Goal: Task Accomplishment & Management: Use online tool/utility

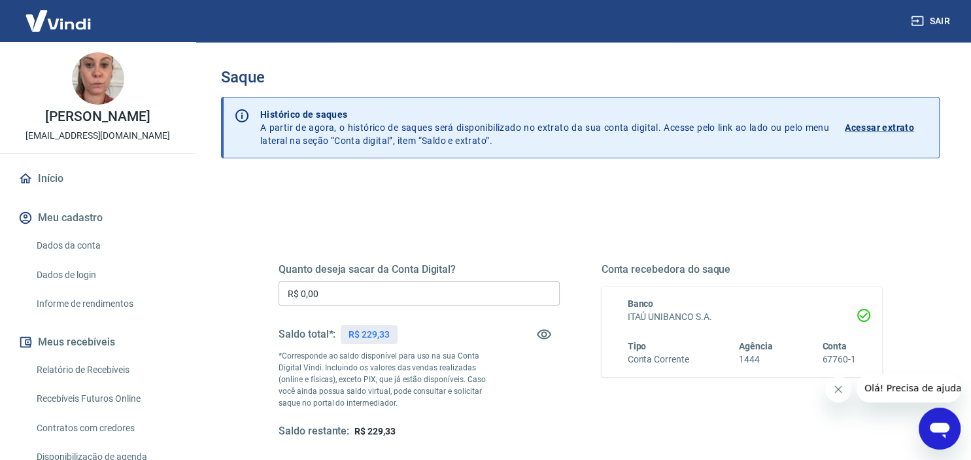
click at [839, 396] on button "Fechar mensagem da empresa" at bounding box center [839, 389] width 26 height 26
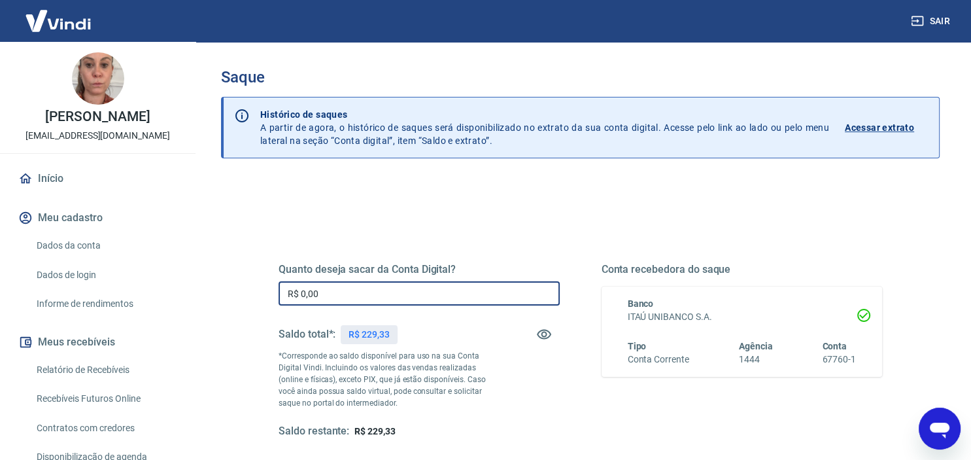
drag, startPoint x: 349, startPoint y: 294, endPoint x: 296, endPoint y: 302, distance: 53.7
click at [296, 302] on input "R$ 0,00" at bounding box center [419, 293] width 281 height 24
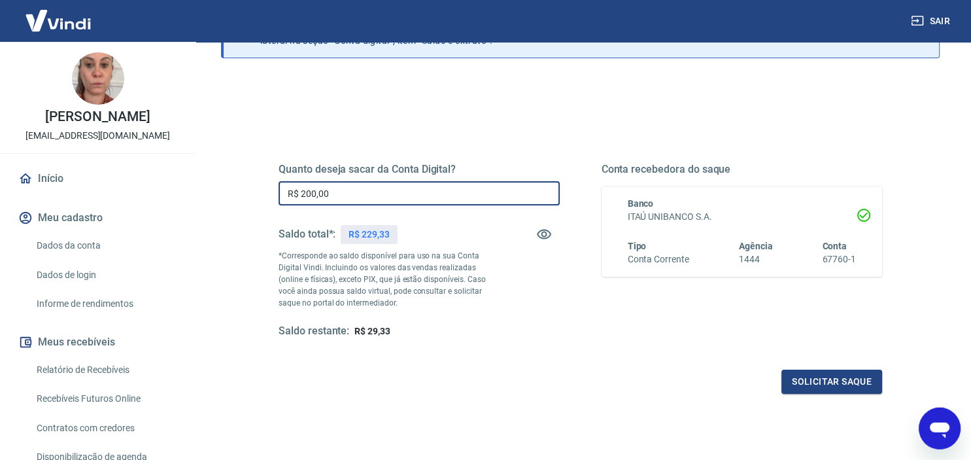
scroll to position [186, 0]
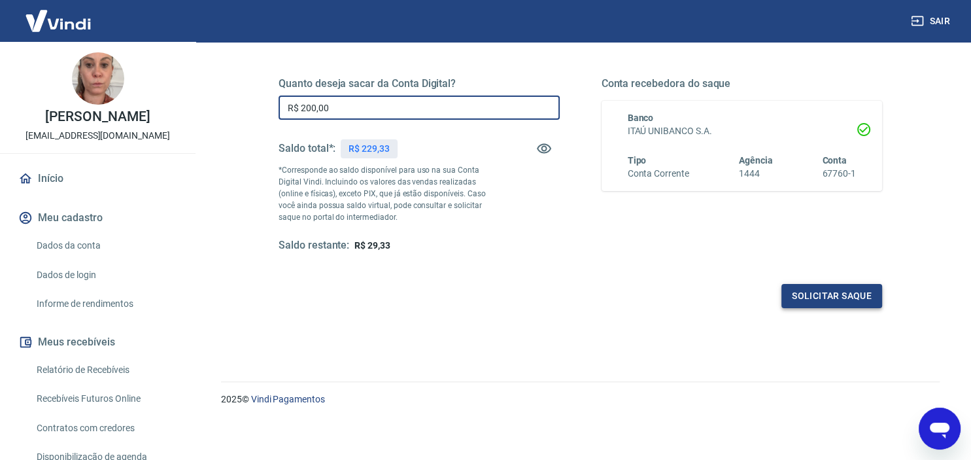
type input "R$ 200,00"
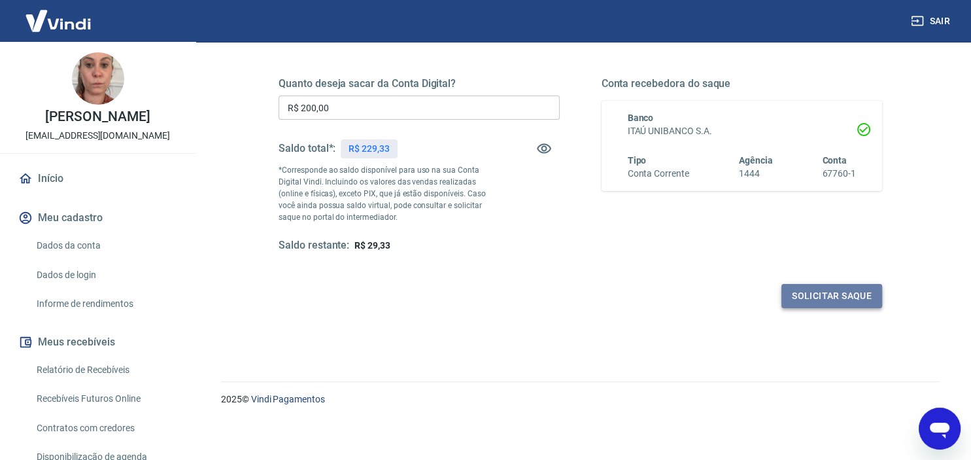
click at [831, 288] on button "Solicitar saque" at bounding box center [832, 296] width 101 height 24
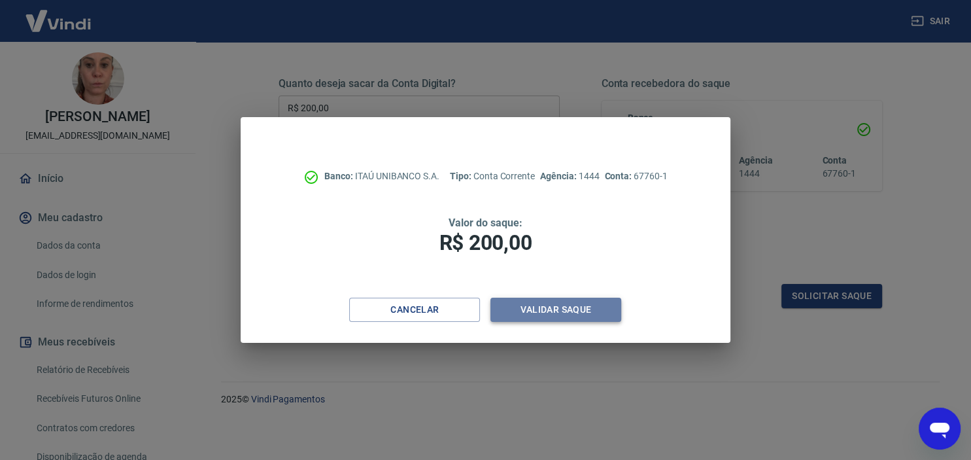
click at [578, 301] on button "Validar saque" at bounding box center [556, 310] width 131 height 24
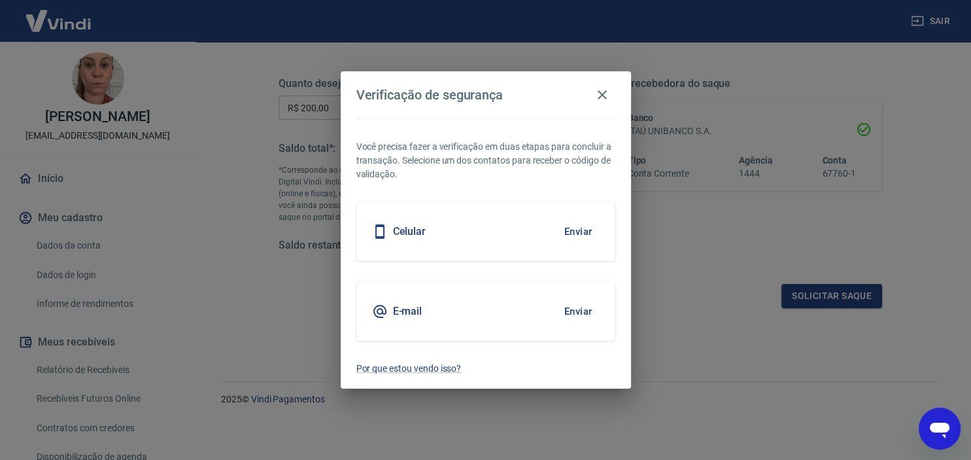
click at [577, 230] on button "Enviar" at bounding box center [578, 231] width 43 height 27
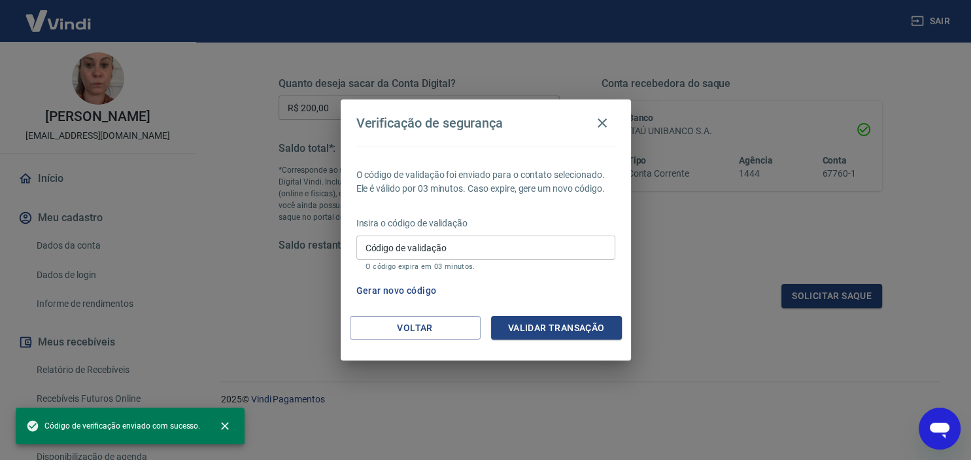
click at [512, 249] on input "Código de validação" at bounding box center [486, 248] width 259 height 24
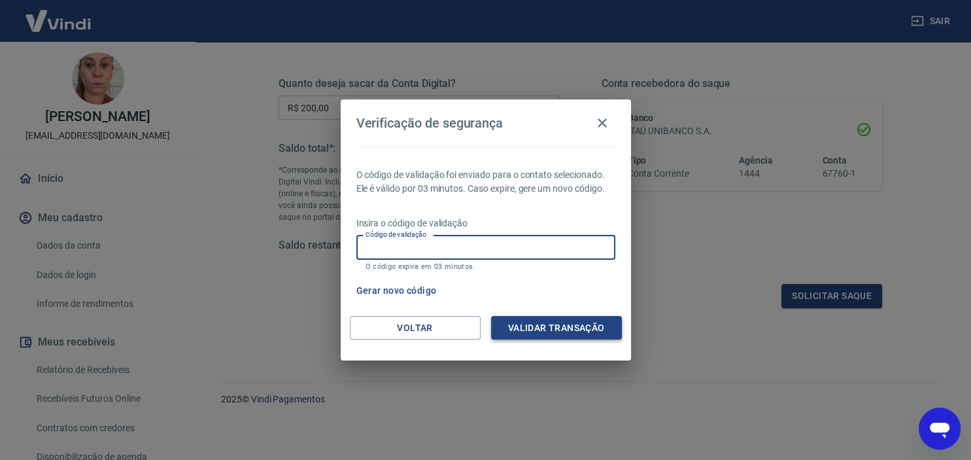
click at [558, 322] on button "Validar transação" at bounding box center [556, 328] width 131 height 24
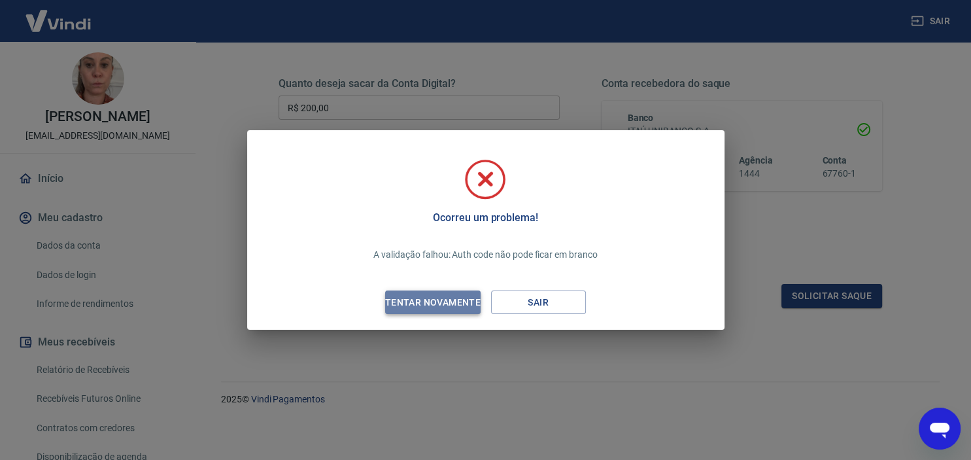
click at [470, 304] on div "Tentar novamente" at bounding box center [433, 302] width 127 height 16
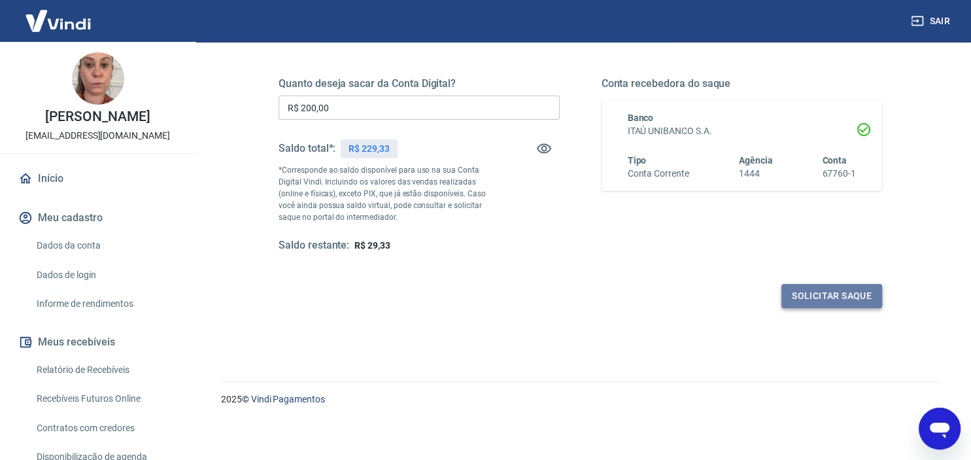
click at [805, 292] on button "Solicitar saque" at bounding box center [832, 296] width 101 height 24
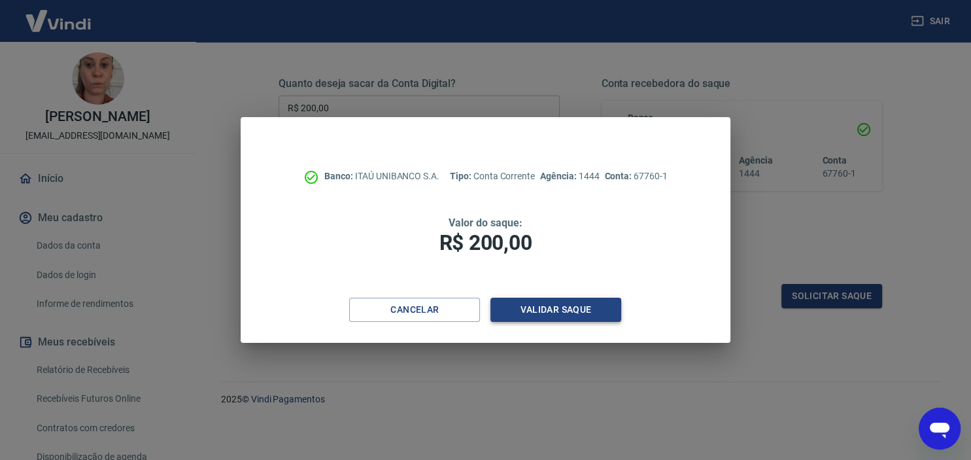
click at [551, 306] on button "Validar saque" at bounding box center [556, 310] width 131 height 24
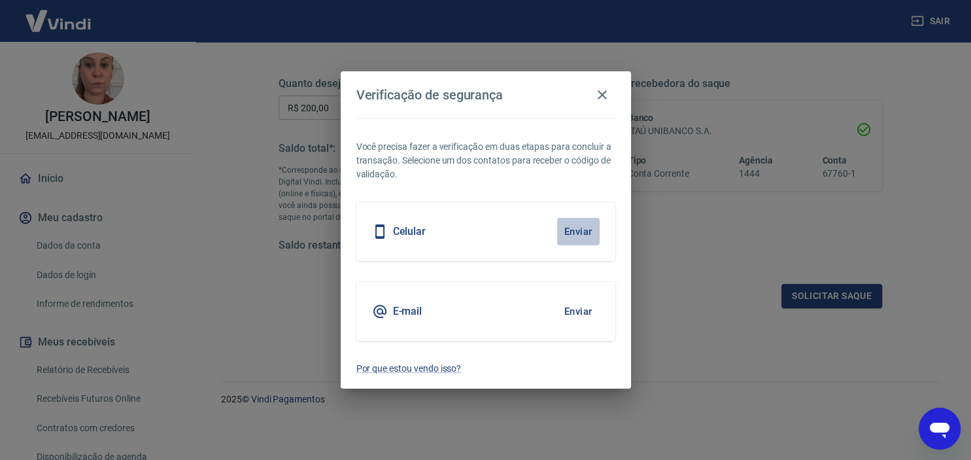
click at [574, 230] on button "Enviar" at bounding box center [578, 231] width 43 height 27
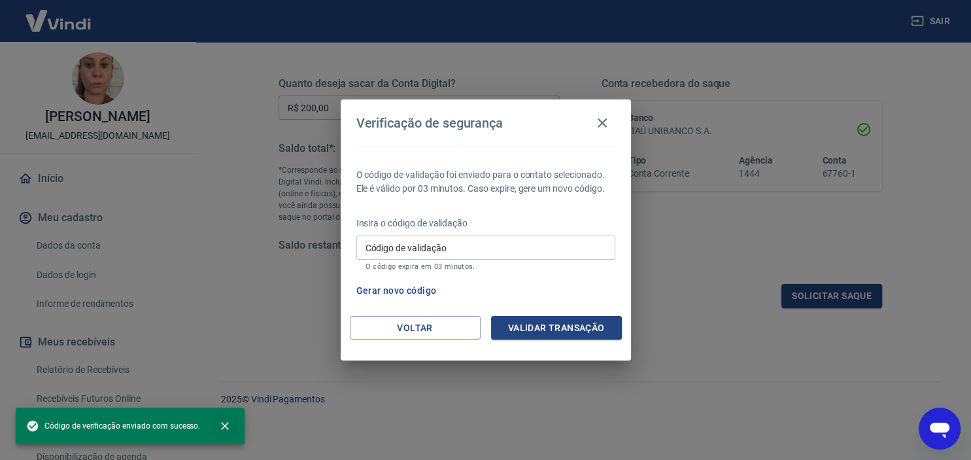
click at [226, 421] on icon "close" at bounding box center [225, 425] width 13 height 13
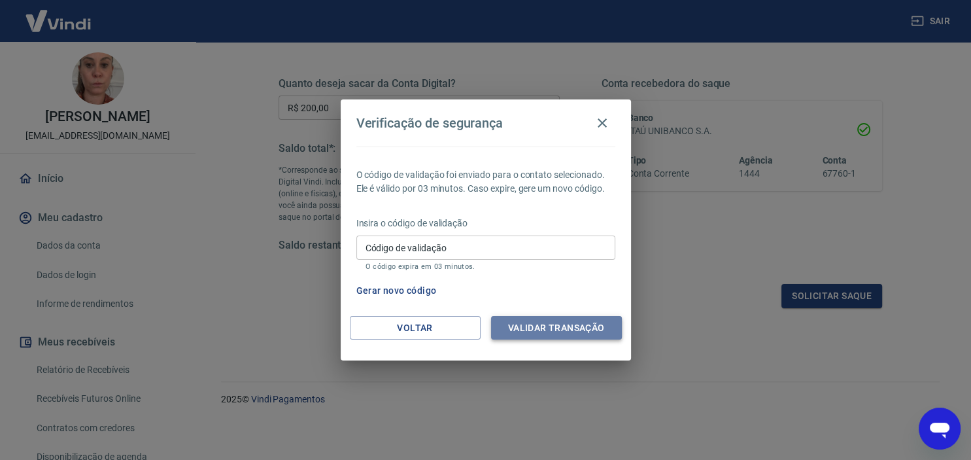
click at [553, 329] on button "Validar transação" at bounding box center [556, 328] width 131 height 24
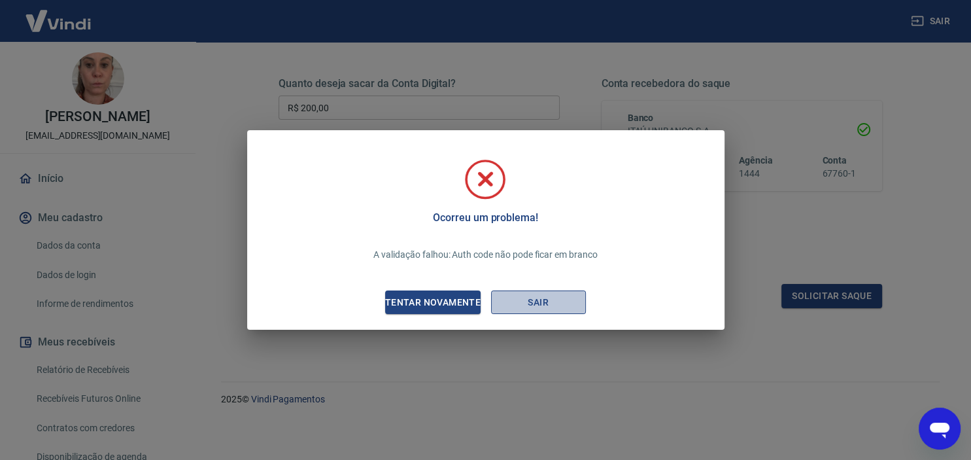
click at [529, 301] on button "Sair" at bounding box center [538, 302] width 95 height 24
